Goal: Transaction & Acquisition: Purchase product/service

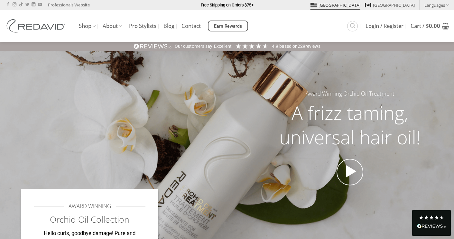
click at [209, 74] on div at bounding box center [227, 147] width 454 height 193
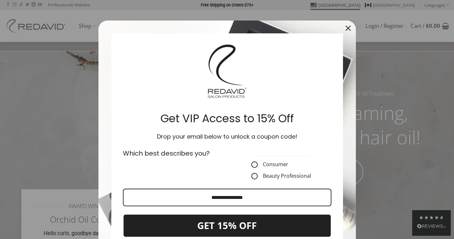
click at [348, 27] on icon "close icon" at bounding box center [347, 28] width 5 height 5
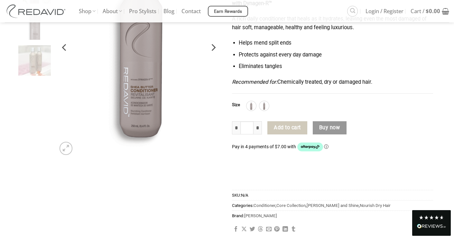
scroll to position [129, 0]
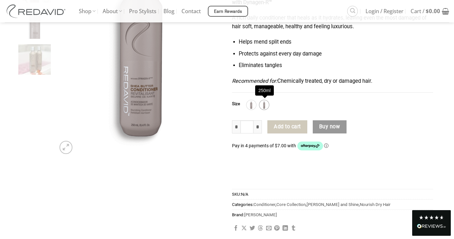
click at [265, 106] on img at bounding box center [264, 105] width 8 height 8
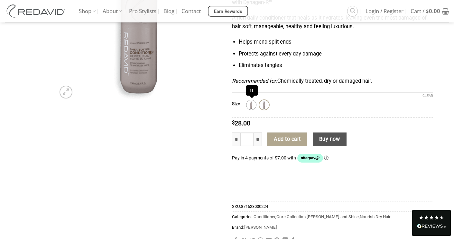
click at [251, 105] on img at bounding box center [251, 105] width 8 height 8
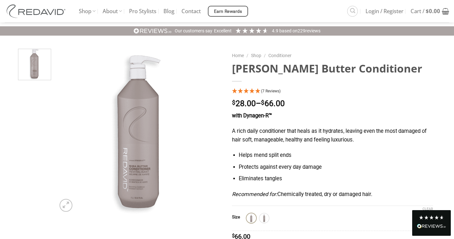
scroll to position [0, 0]
